Goal: Check status: Check status

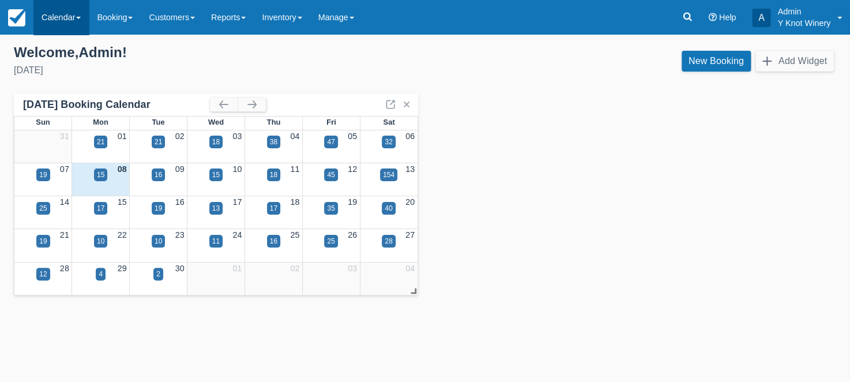
click at [77, 21] on link "Calendar" at bounding box center [60, 17] width 55 height 35
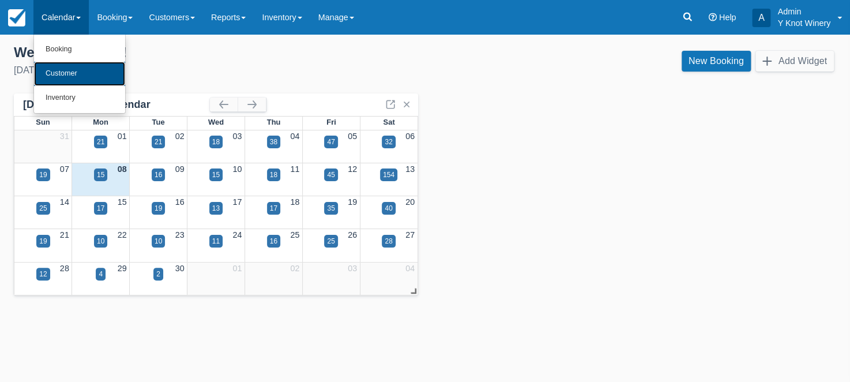
click at [81, 68] on link "Customer" at bounding box center [79, 74] width 91 height 24
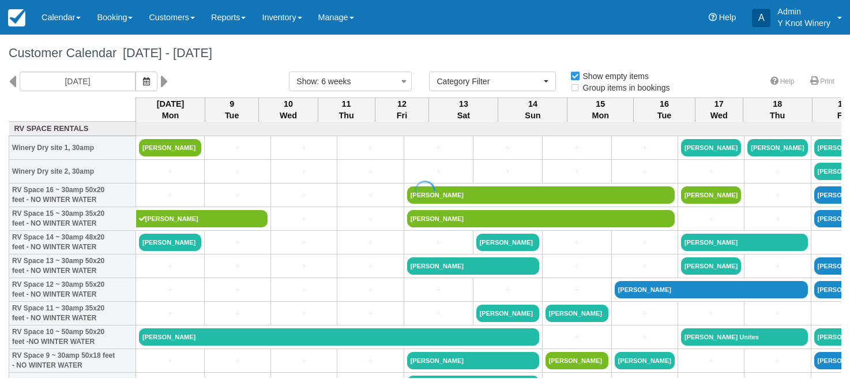
select select
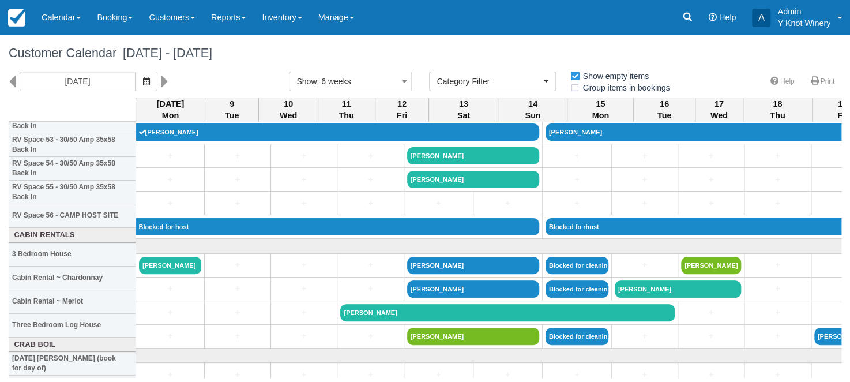
scroll to position [1301, 0]
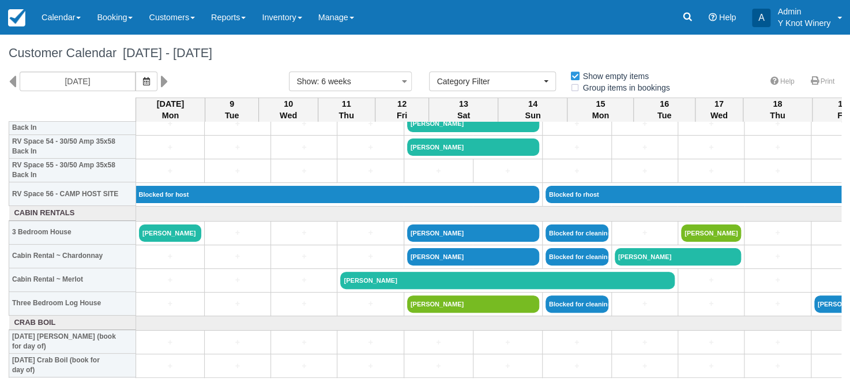
click at [841, 251] on div "Customer Calendar September 08 - October 20 2025 09/08/25 Show : 6 weeks 1 week…" at bounding box center [425, 206] width 850 height 343
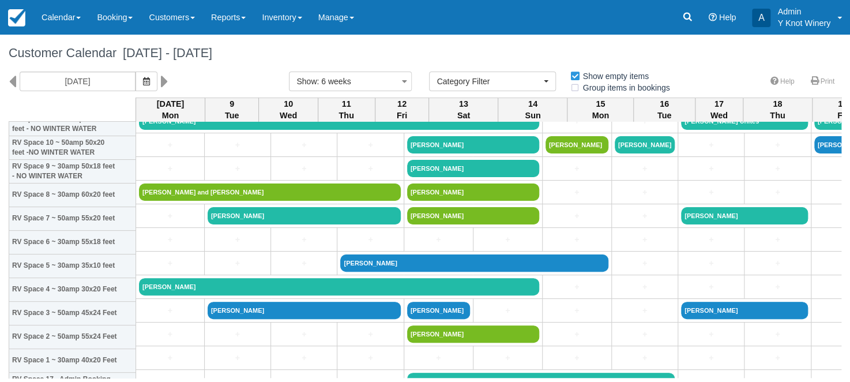
scroll to position [189, 0]
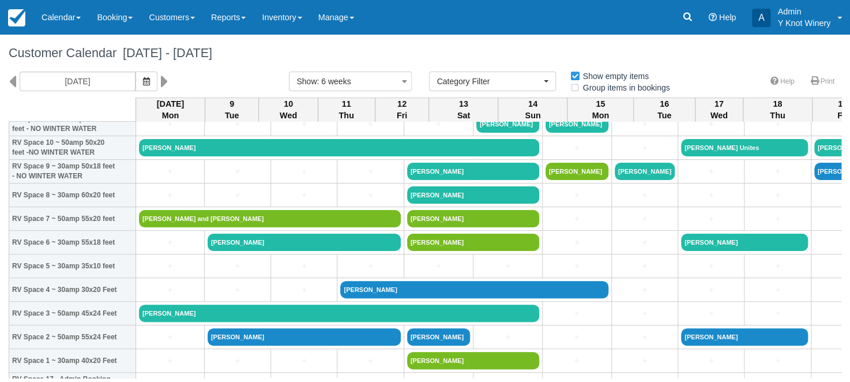
click at [197, 70] on div "Customer Calendar September 08 - October 20 2025" at bounding box center [425, 53] width 850 height 37
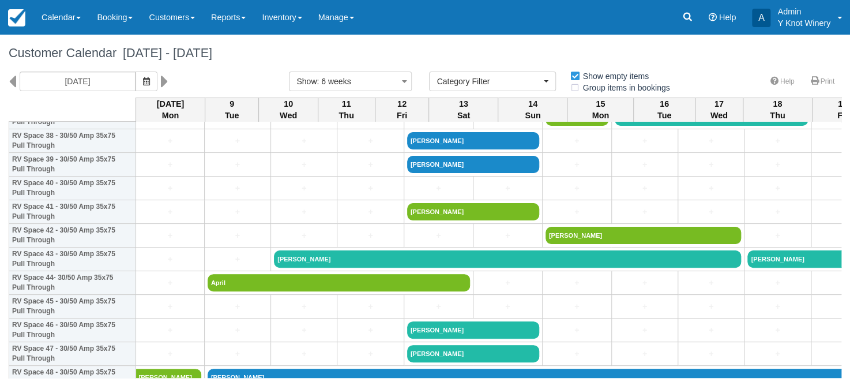
scroll to position [961, 0]
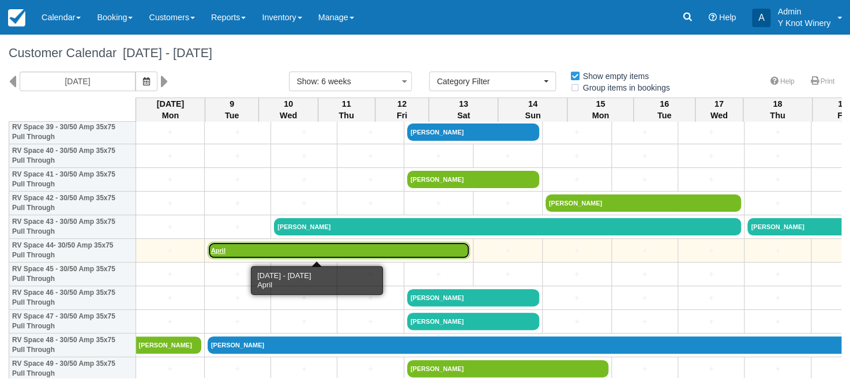
click at [219, 250] on link "April" at bounding box center [339, 250] width 262 height 17
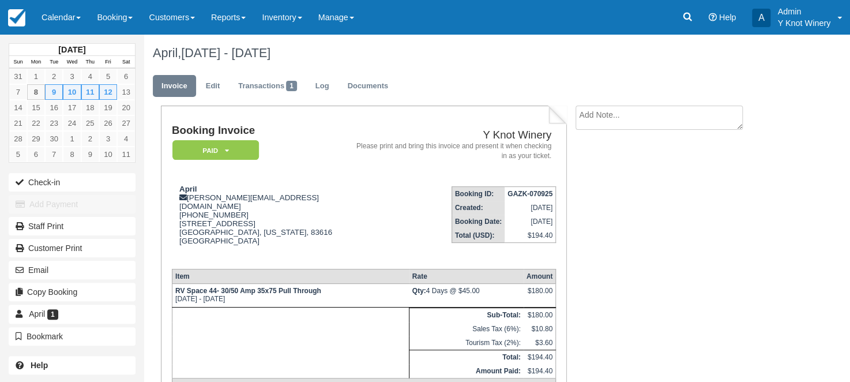
click at [407, 48] on h1 "April, [DATE] - [DATE]" at bounding box center [463, 53] width 621 height 14
